Goal: Information Seeking & Learning: Check status

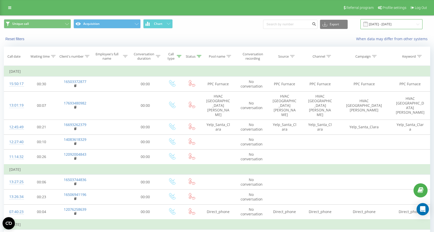
click at [391, 25] on input "[DATE] - [DATE]" at bounding box center [392, 24] width 62 height 10
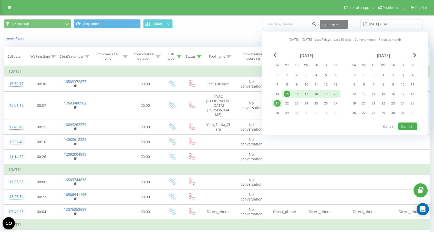
click at [286, 92] on div "15" at bounding box center [287, 94] width 7 height 7
click at [277, 104] on div "21" at bounding box center [277, 103] width 7 height 7
click at [405, 127] on button "Confirm" at bounding box center [407, 126] width 19 height 7
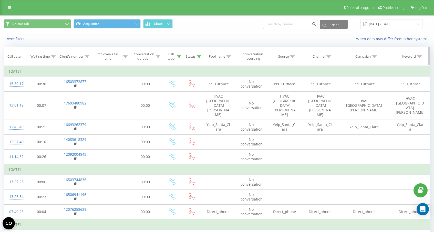
click at [178, 59] on div "Call type" at bounding box center [173, 56] width 15 height 9
click at [179, 57] on icon at bounding box center [179, 56] width 5 height 3
click at [198, 57] on icon at bounding box center [199, 56] width 5 height 3
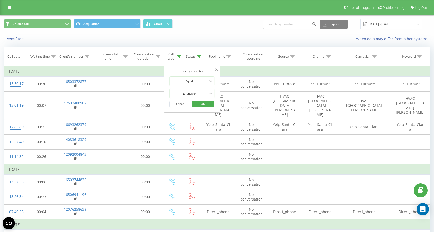
click at [245, 44] on div "Reset filters When data may differ from other systems" at bounding box center [217, 39] width 434 height 12
click at [205, 44] on div "Reset filters When data may differ from other systems" at bounding box center [217, 39] width 434 height 12
click at [204, 27] on span "Unique call Acquisition Chart" at bounding box center [108, 24] width 209 height 10
click at [41, 40] on div "Reset filters" at bounding box center [81, 38] width 163 height 5
click at [3, 7] on div "Referral program Profile settings Log Out" at bounding box center [217, 7] width 434 height 15
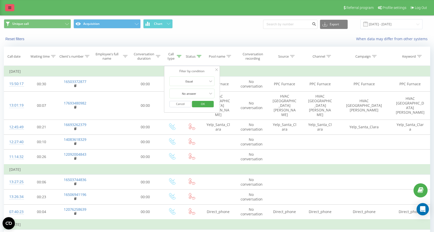
click at [10, 7] on icon at bounding box center [9, 8] width 3 height 4
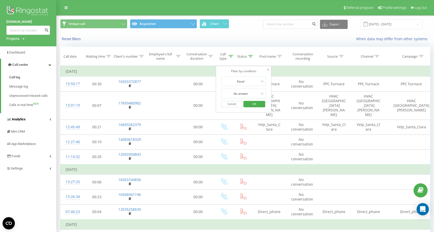
click at [23, 123] on link "Analytics" at bounding box center [28, 119] width 56 height 12
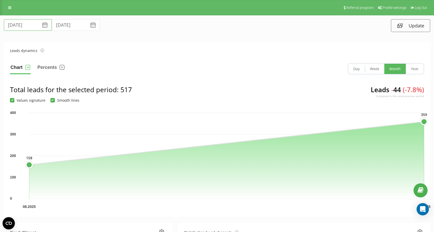
click at [40, 28] on div "[DATE]" at bounding box center [28, 25] width 48 height 12
click at [42, 26] on icon at bounding box center [45, 25] width 6 height 6
click at [13, 24] on input "[DATE]" at bounding box center [28, 25] width 48 height 12
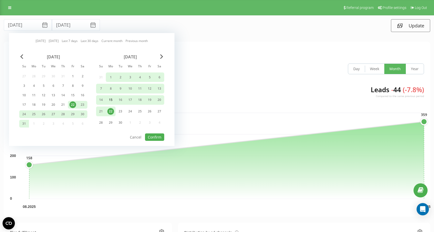
click at [111, 98] on div "15" at bounding box center [110, 100] width 7 height 7
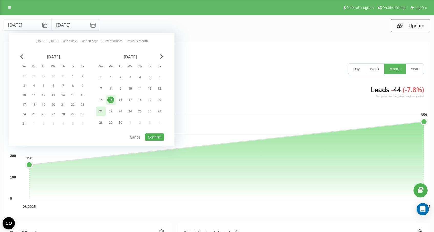
click at [103, 111] on div "21" at bounding box center [101, 111] width 7 height 7
click at [153, 138] on button "Confirm" at bounding box center [154, 137] width 19 height 7
type input "[DATE]"
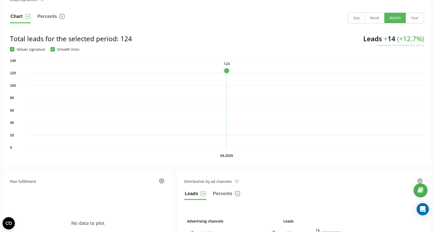
scroll to position [92, 0]
